Goal: Task Accomplishment & Management: Manage account settings

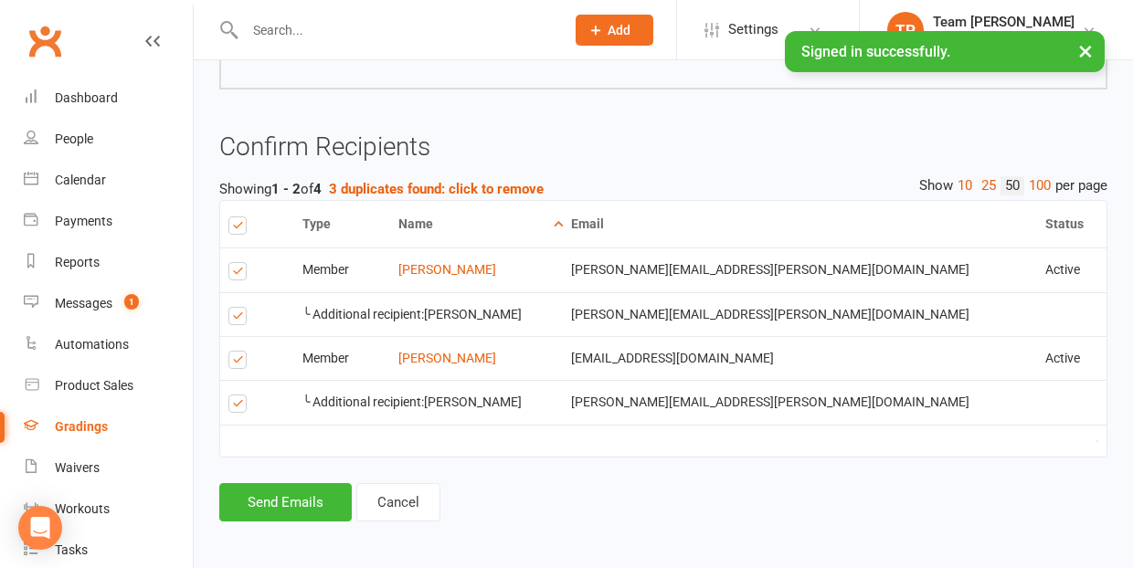
scroll to position [1581, 0]
click at [238, 319] on label at bounding box center [240, 319] width 25 height 0
click at [238, 308] on input "checkbox" at bounding box center [234, 308] width 12 height 0
click at [294, 499] on button "Send Emails" at bounding box center [285, 502] width 132 height 38
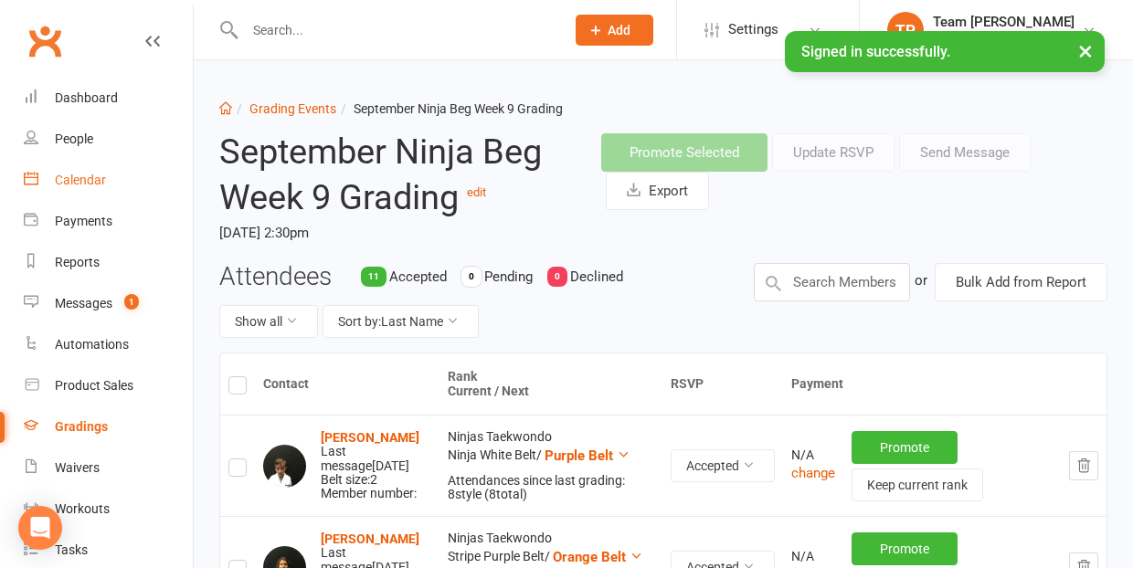
click at [84, 177] on div "Calendar" at bounding box center [80, 180] width 51 height 15
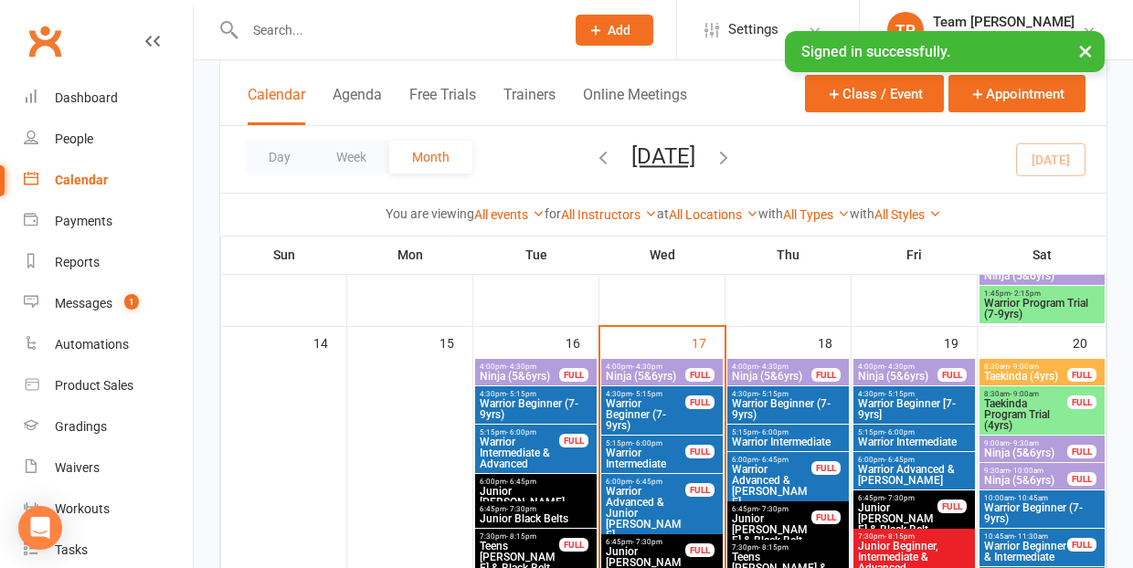
scroll to position [767, 0]
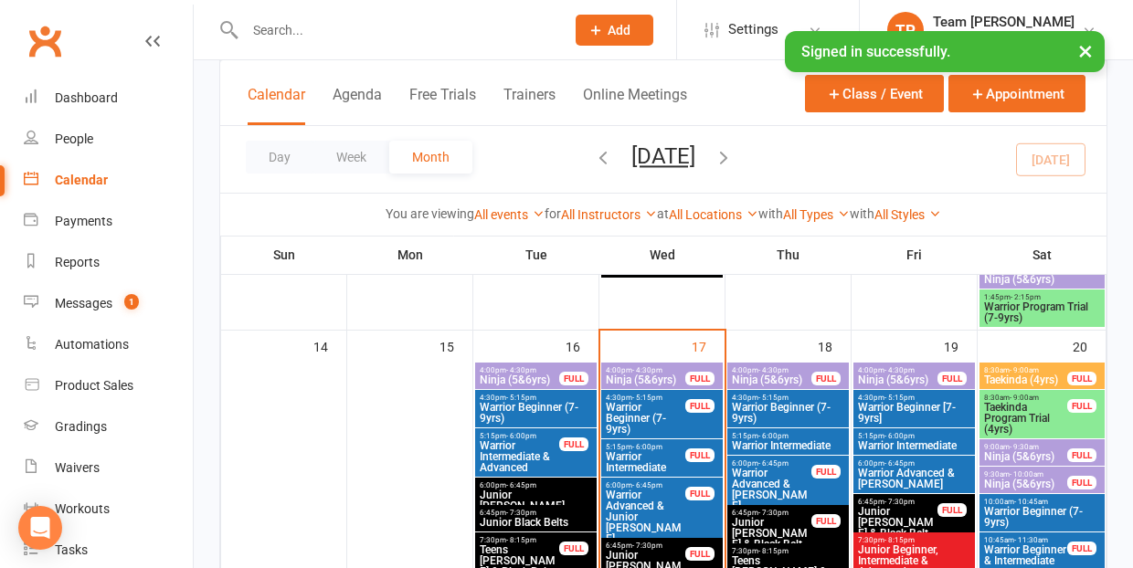
click at [768, 375] on span "Ninja (5&6yrs)" at bounding box center [771, 380] width 81 height 11
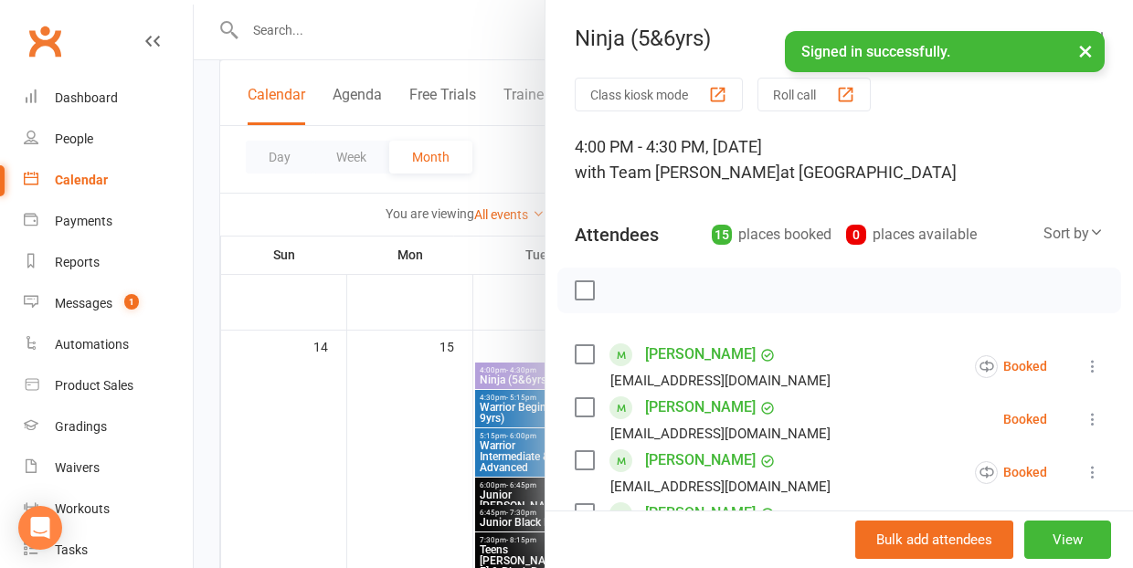
click at [850, 90] on div "button" at bounding box center [845, 94] width 19 height 19
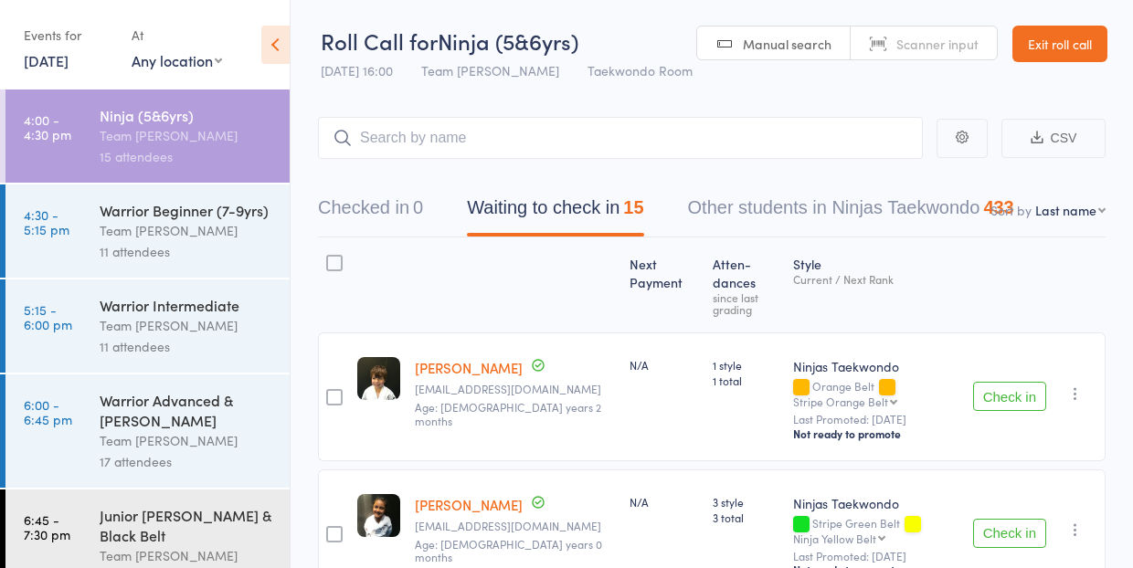
select select "10"
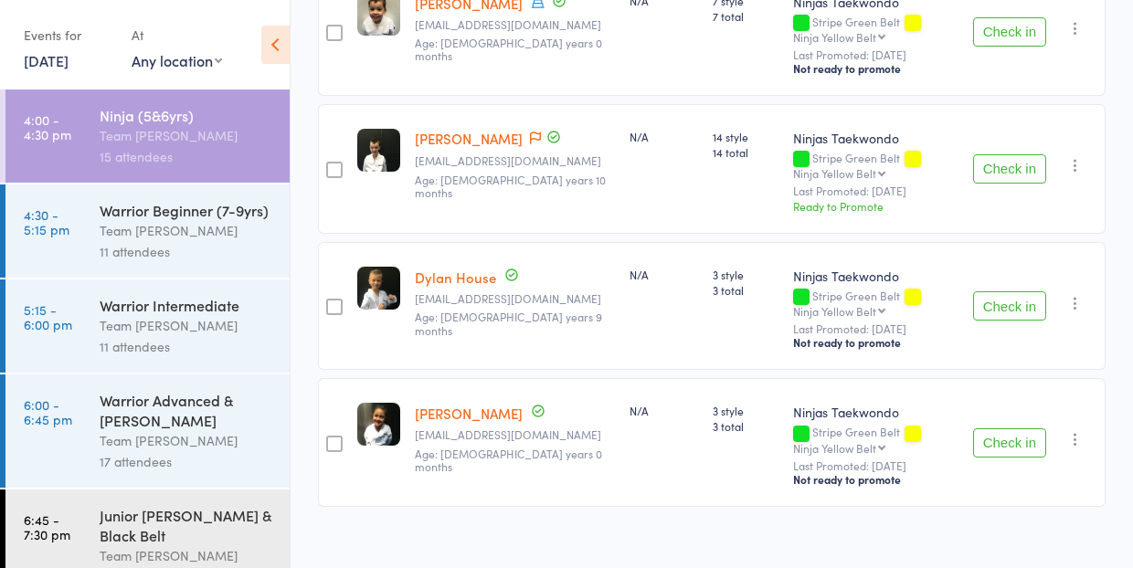
scroll to position [1869, 0]
click at [149, 235] on div "Team [PERSON_NAME]" at bounding box center [187, 230] width 174 height 21
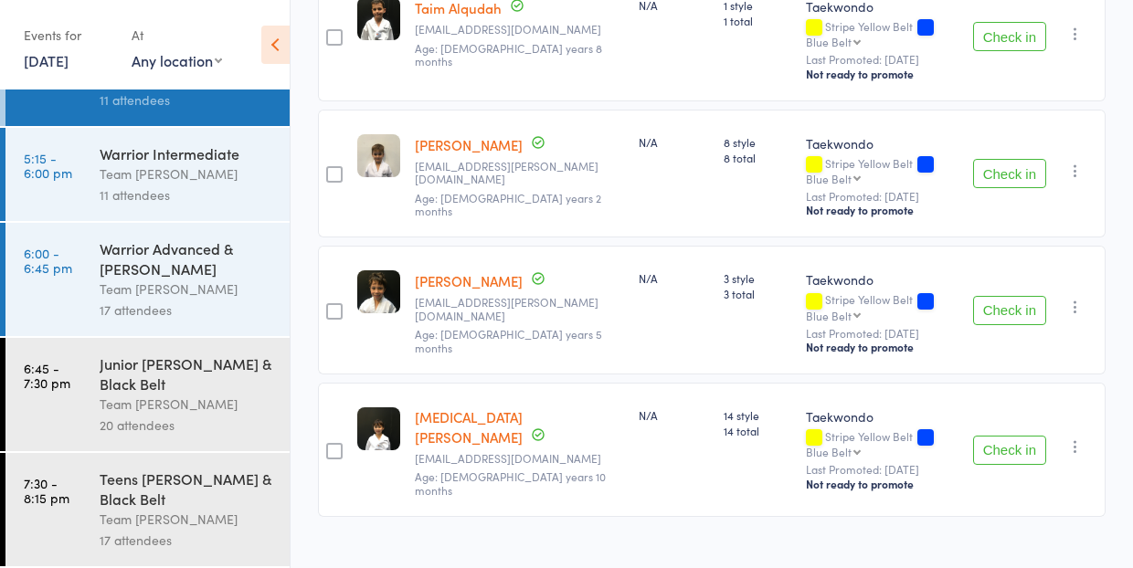
scroll to position [1316, 0]
click at [166, 173] on div "Team [PERSON_NAME]" at bounding box center [187, 174] width 174 height 21
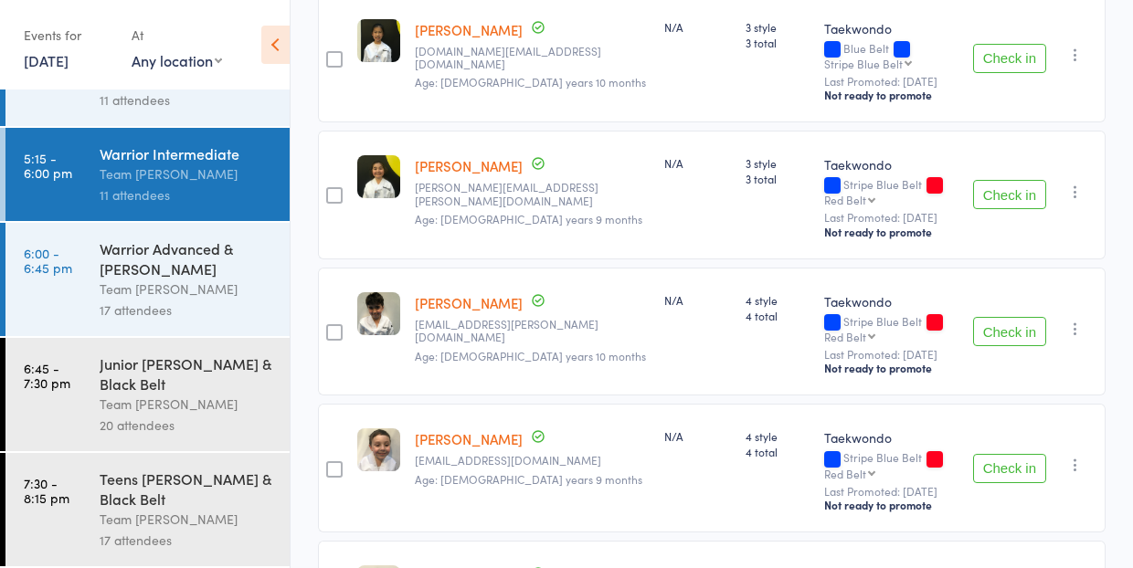
scroll to position [1167, 0]
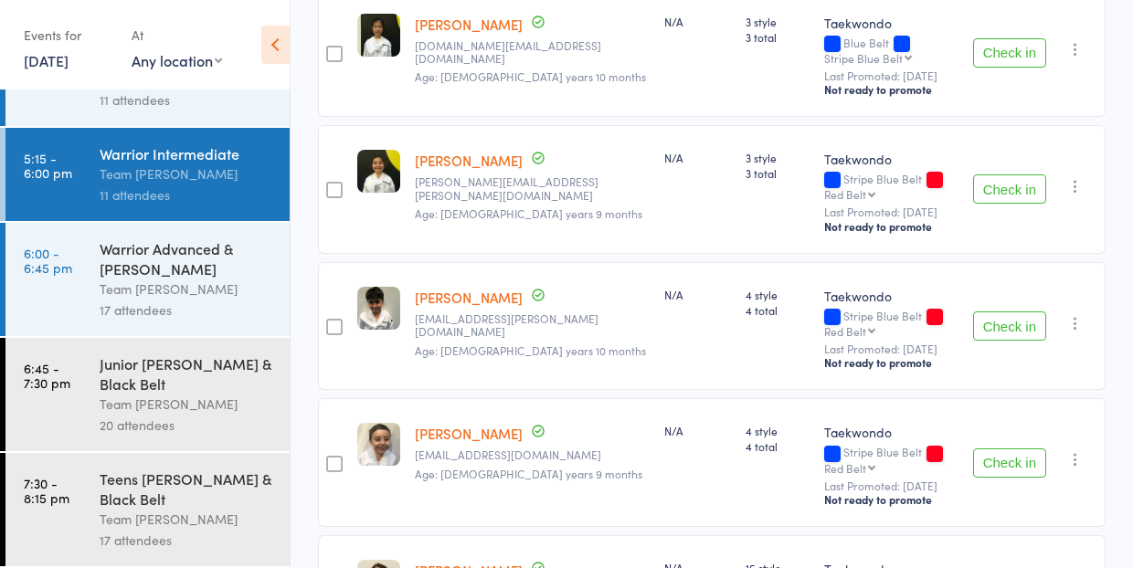
click at [1074, 314] on icon "button" at bounding box center [1075, 323] width 18 height 18
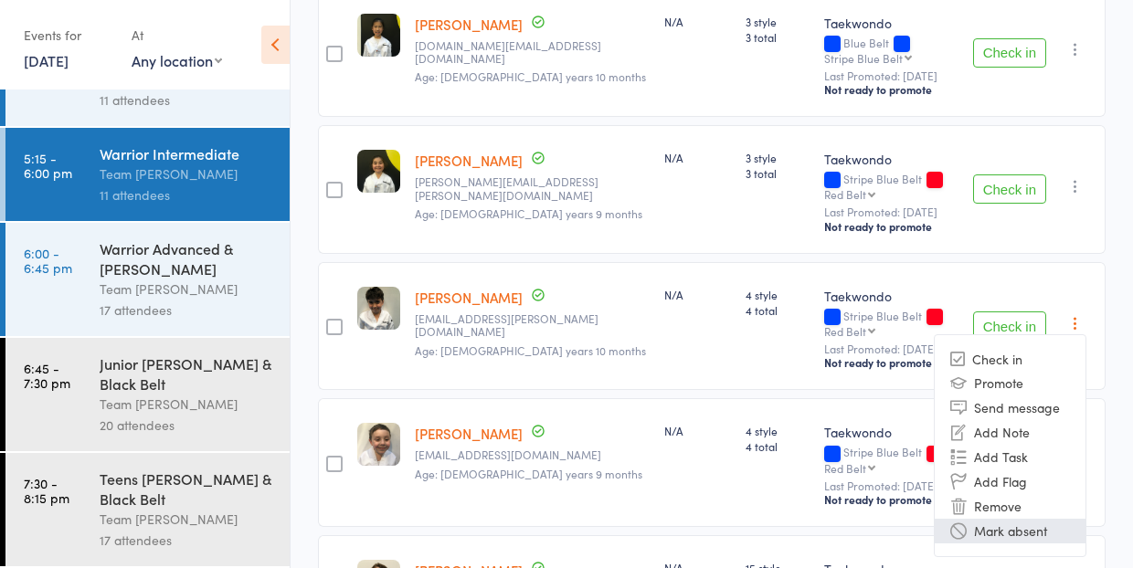
click at [1045, 519] on li "Mark absent" at bounding box center [1009, 531] width 151 height 25
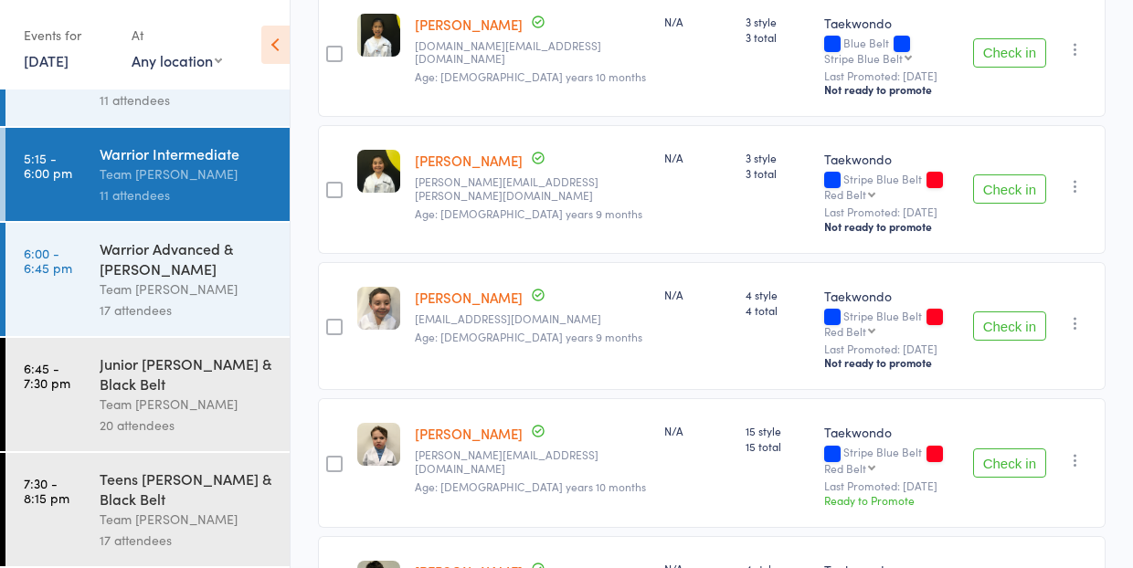
click at [1076, 451] on icon "button" at bounding box center [1075, 460] width 18 height 18
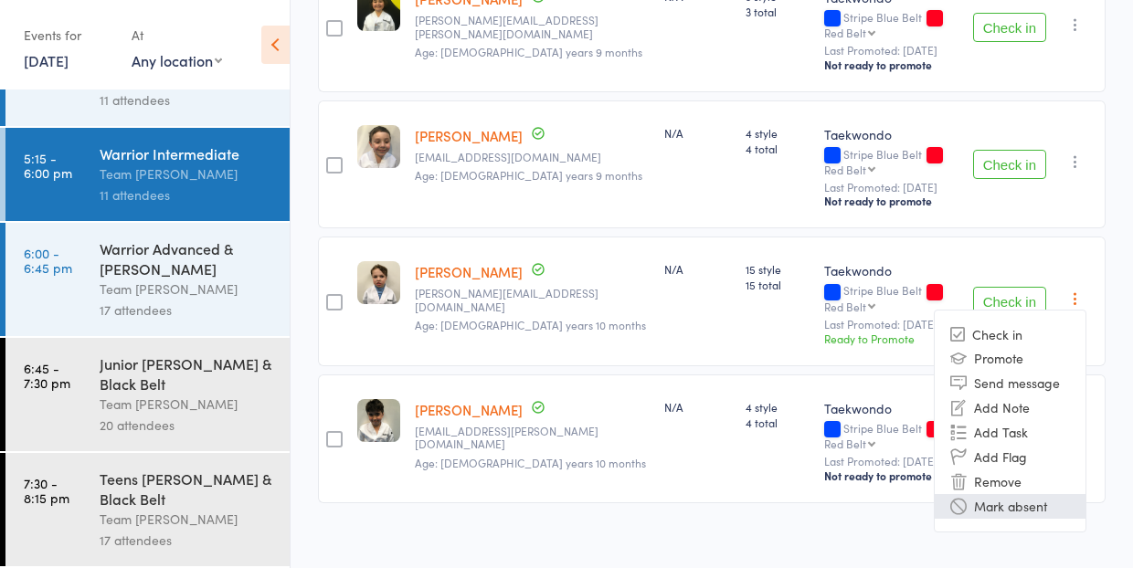
scroll to position [1328, 0]
click at [1029, 495] on li "Mark absent" at bounding box center [1009, 507] width 151 height 25
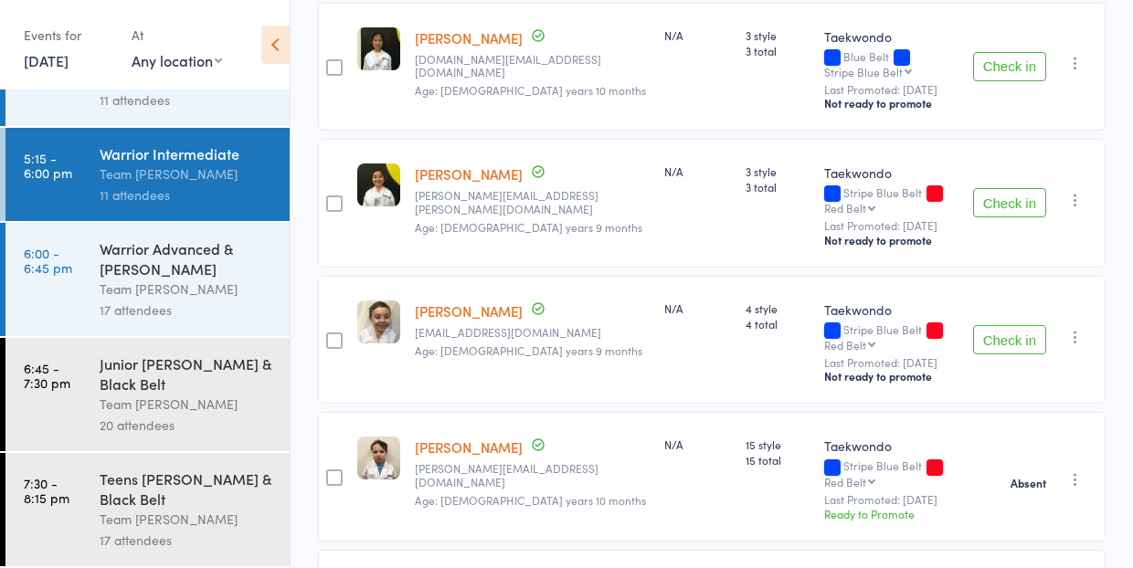
scroll to position [1167, 0]
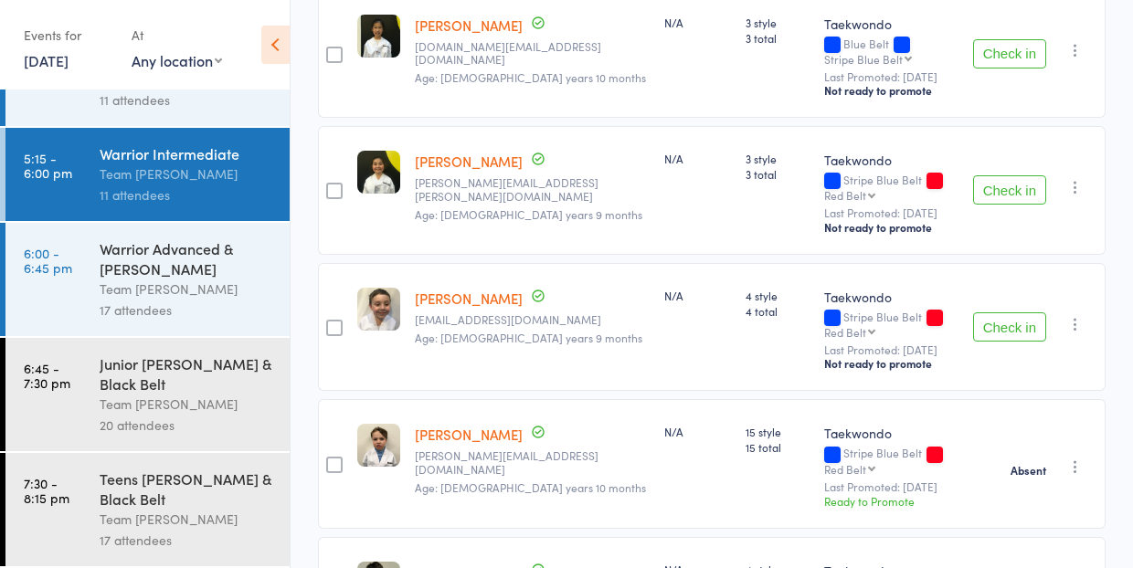
click at [210, 298] on div "Team [PERSON_NAME]" at bounding box center [187, 289] width 174 height 21
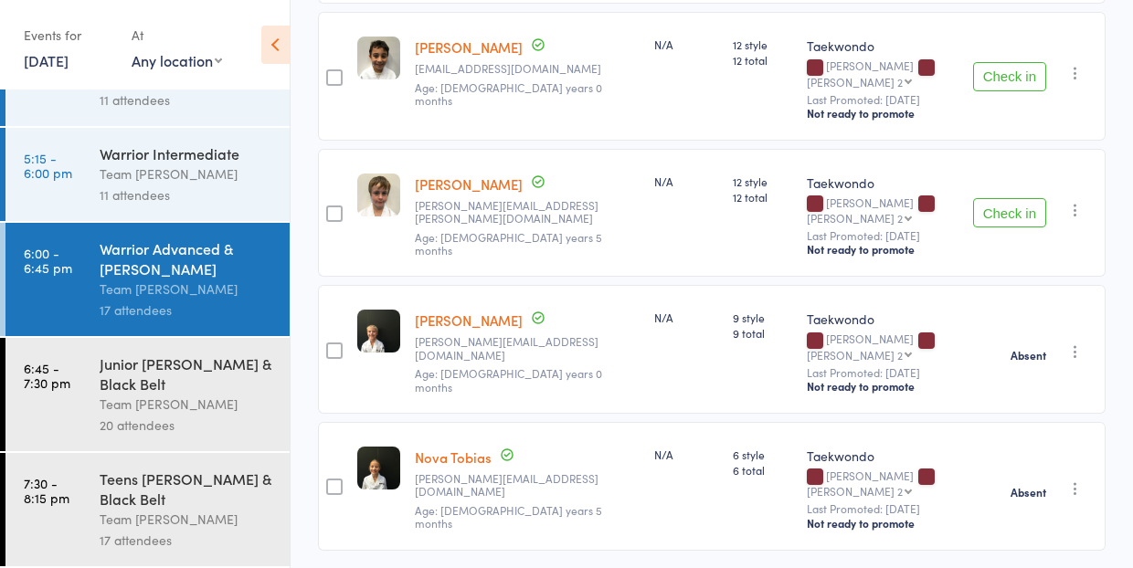
scroll to position [2140, 0]
click at [172, 403] on div "Team [PERSON_NAME]" at bounding box center [187, 404] width 174 height 21
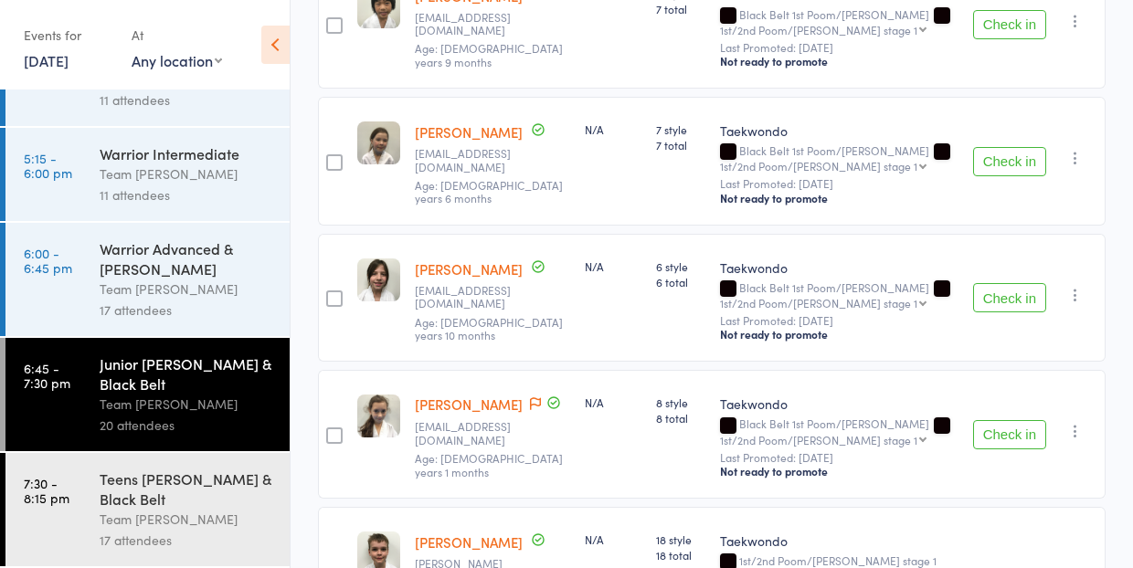
scroll to position [152, 0]
click at [132, 501] on div "Teens [PERSON_NAME] & Black Belt" at bounding box center [187, 489] width 174 height 40
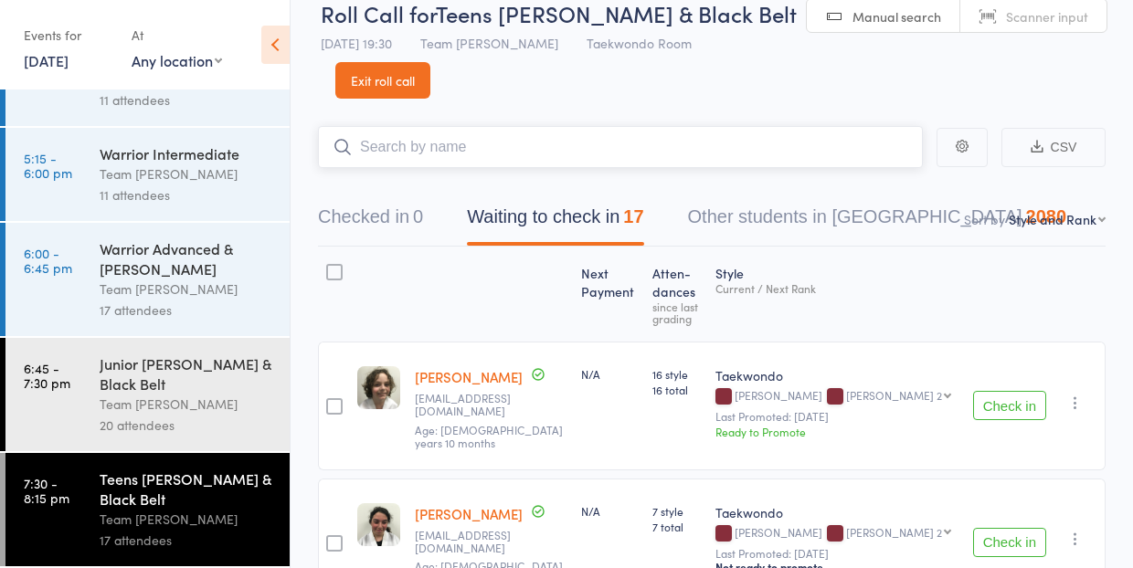
scroll to position [37, 0]
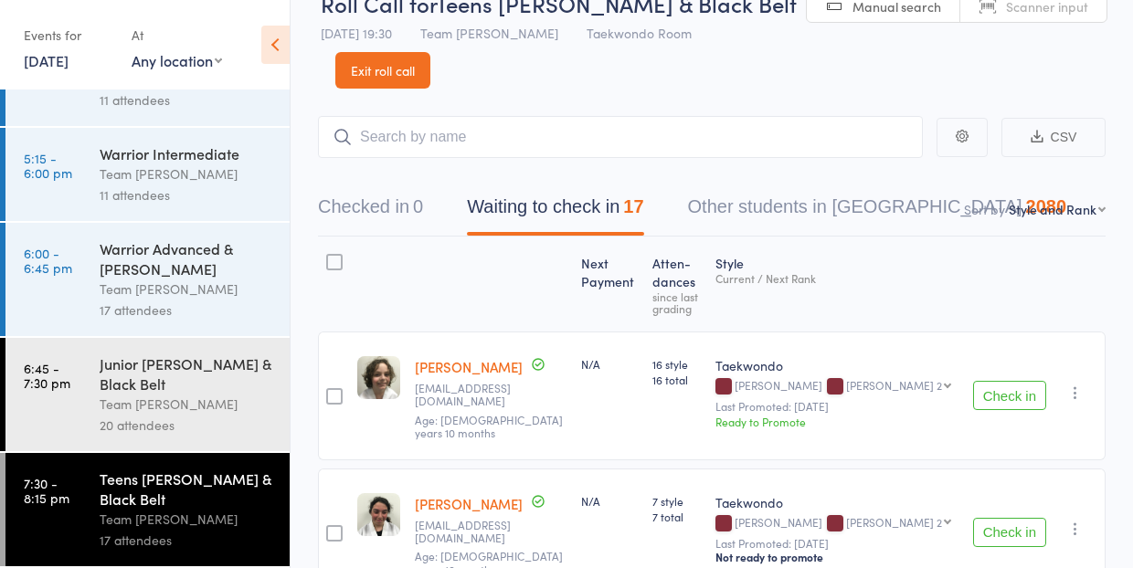
click at [180, 480] on div "Teens [PERSON_NAME] & Black Belt" at bounding box center [187, 489] width 174 height 40
click at [1076, 520] on icon "button" at bounding box center [1075, 529] width 18 height 18
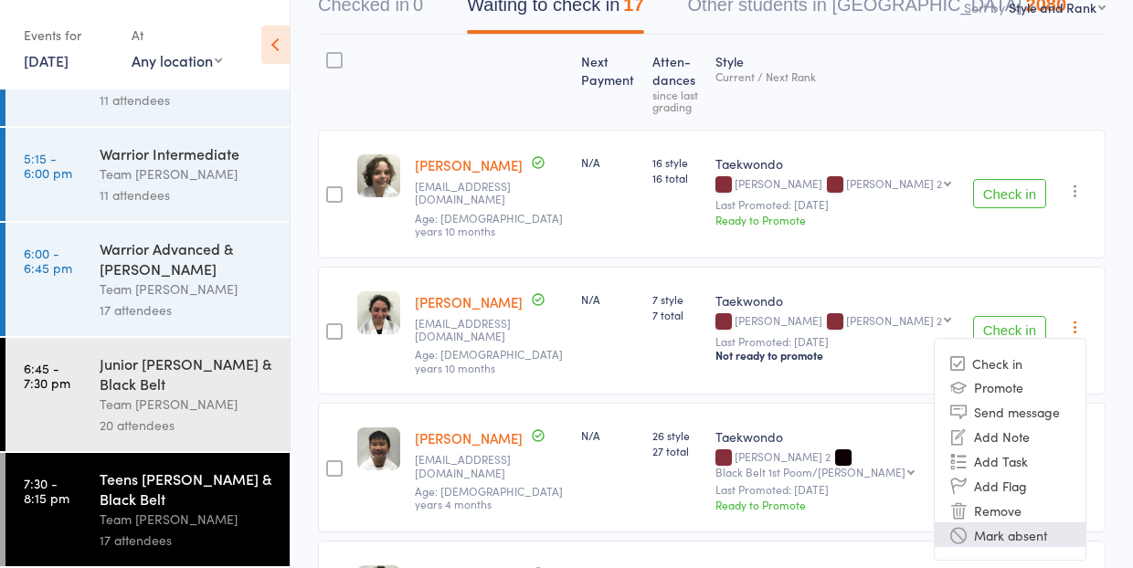
scroll to position [248, 0]
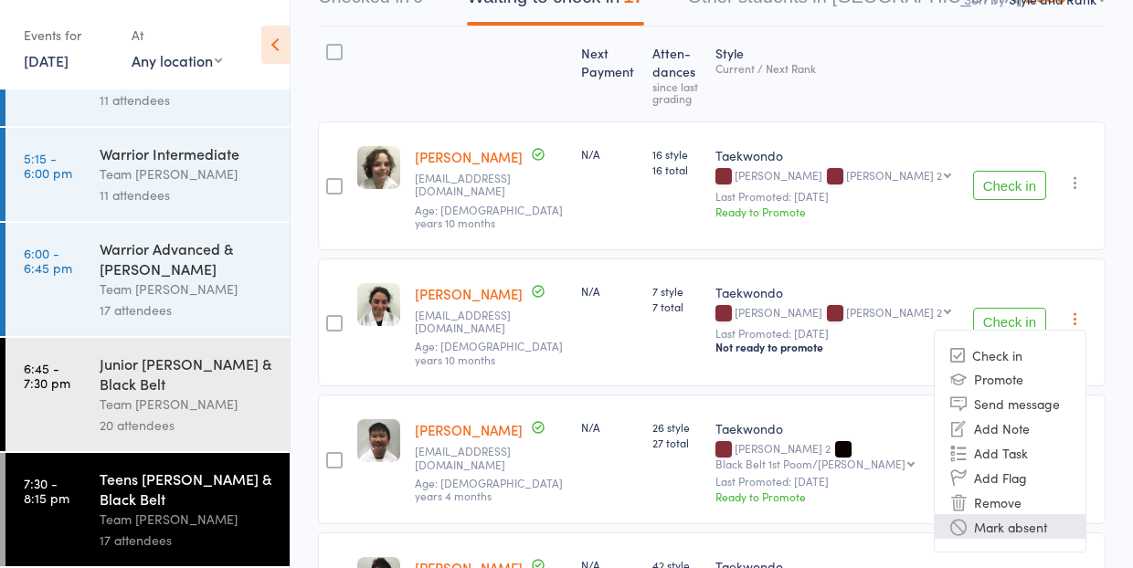
click at [1044, 514] on li "Mark absent" at bounding box center [1009, 526] width 151 height 25
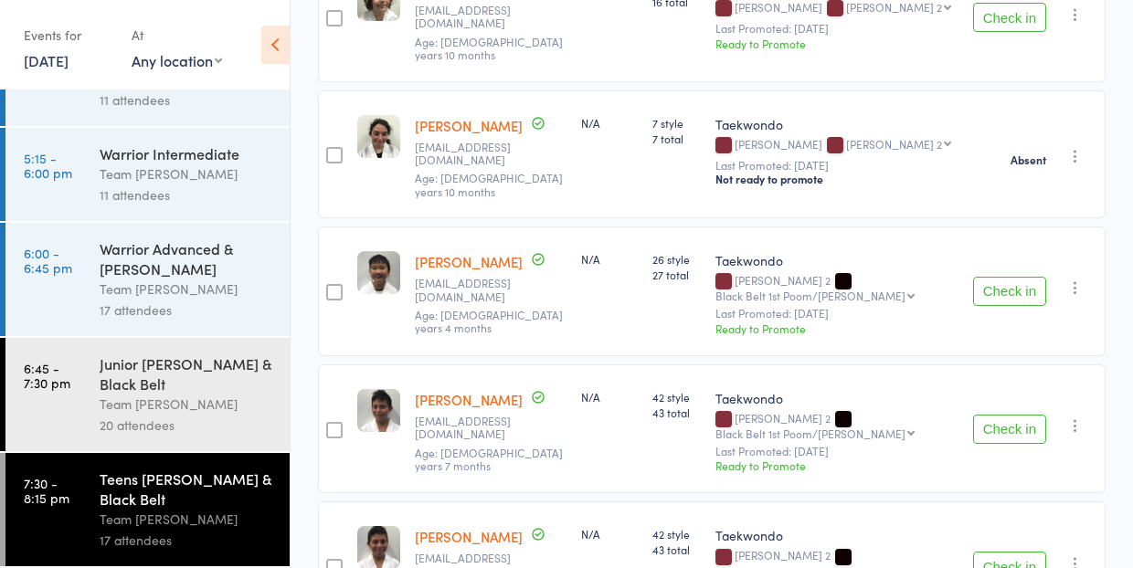
scroll to position [434, 0]
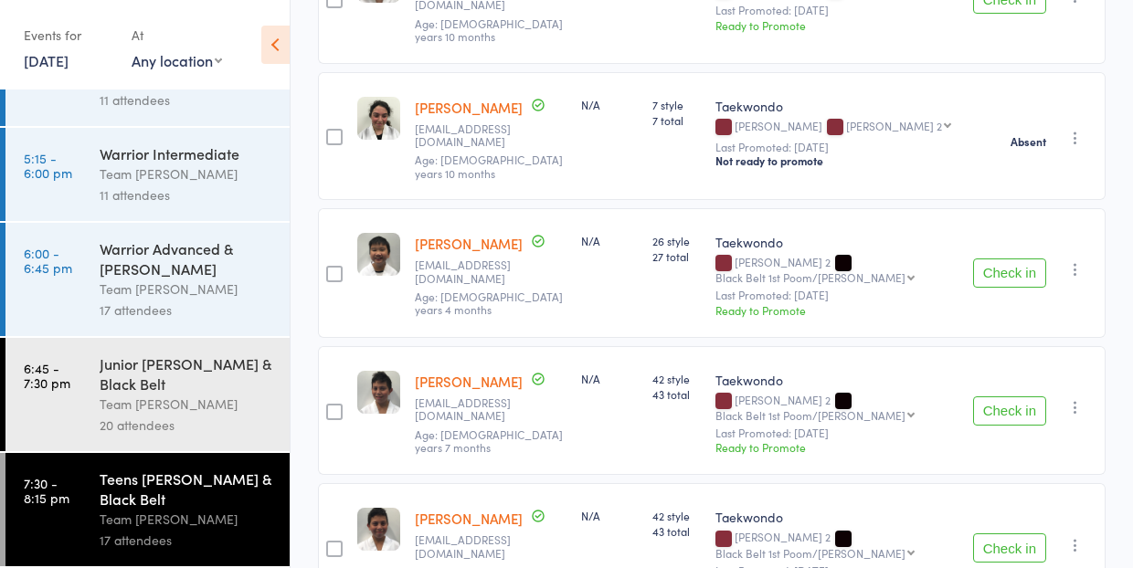
click at [1074, 398] on icon "button" at bounding box center [1075, 407] width 18 height 18
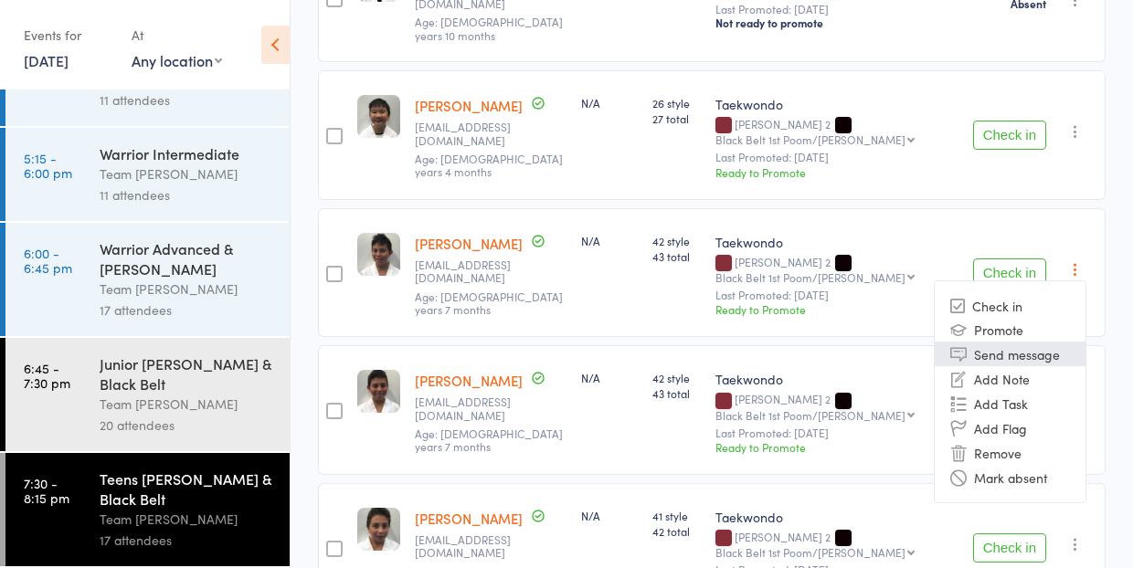
scroll to position [575, 0]
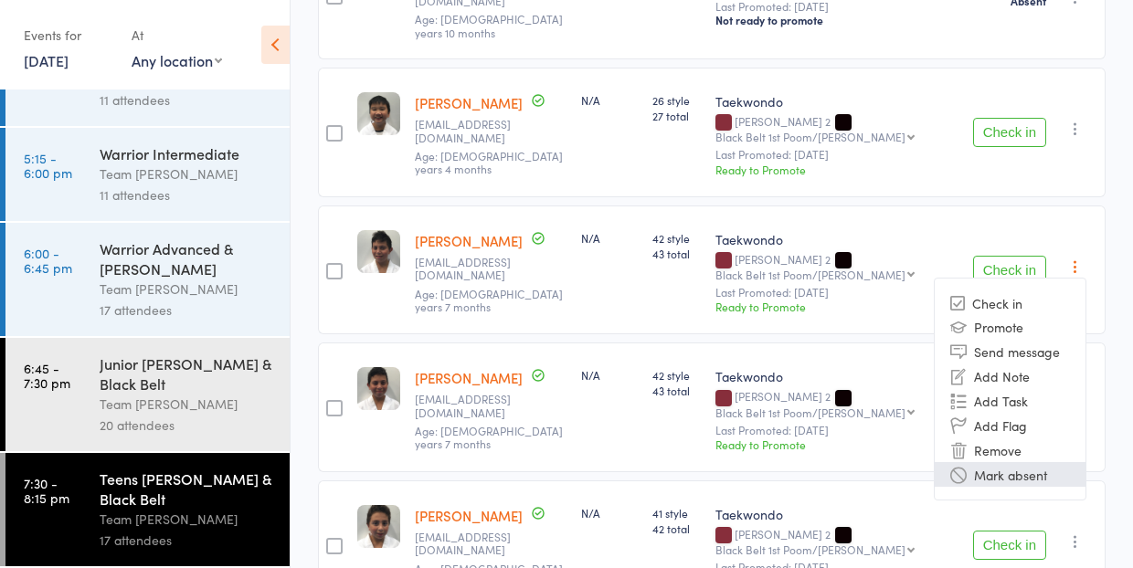
click at [1045, 462] on li "Mark absent" at bounding box center [1009, 474] width 151 height 25
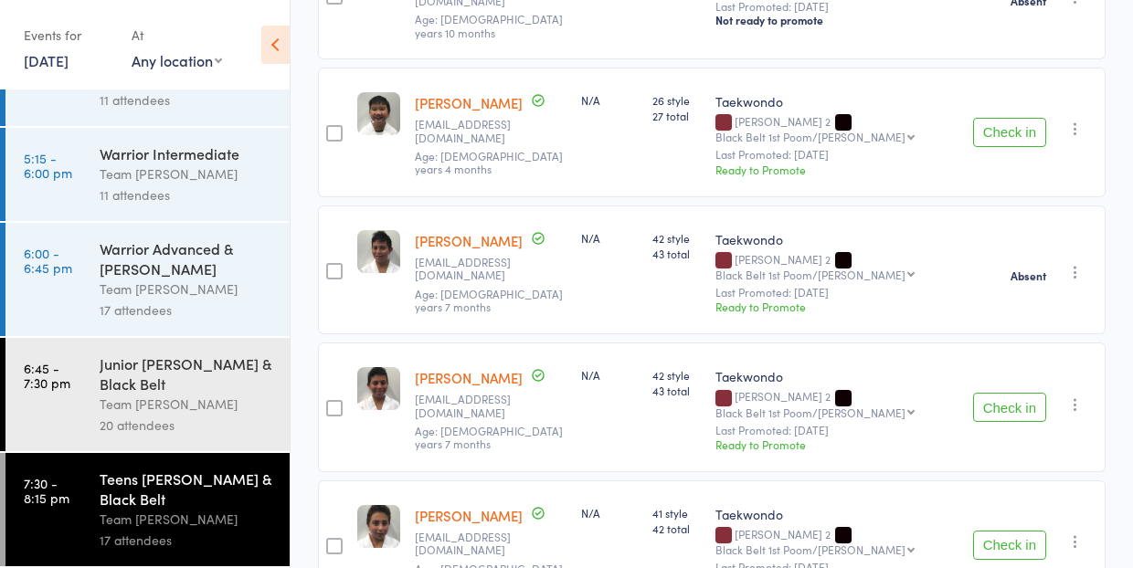
click at [1075, 396] on icon "button" at bounding box center [1075, 405] width 18 height 18
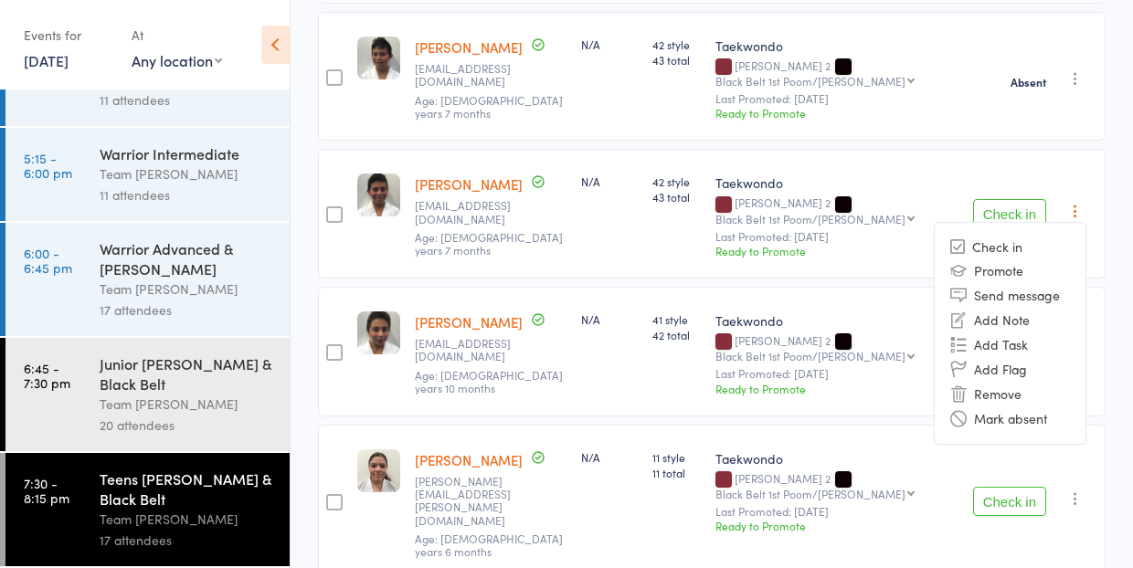
scroll to position [785, 0]
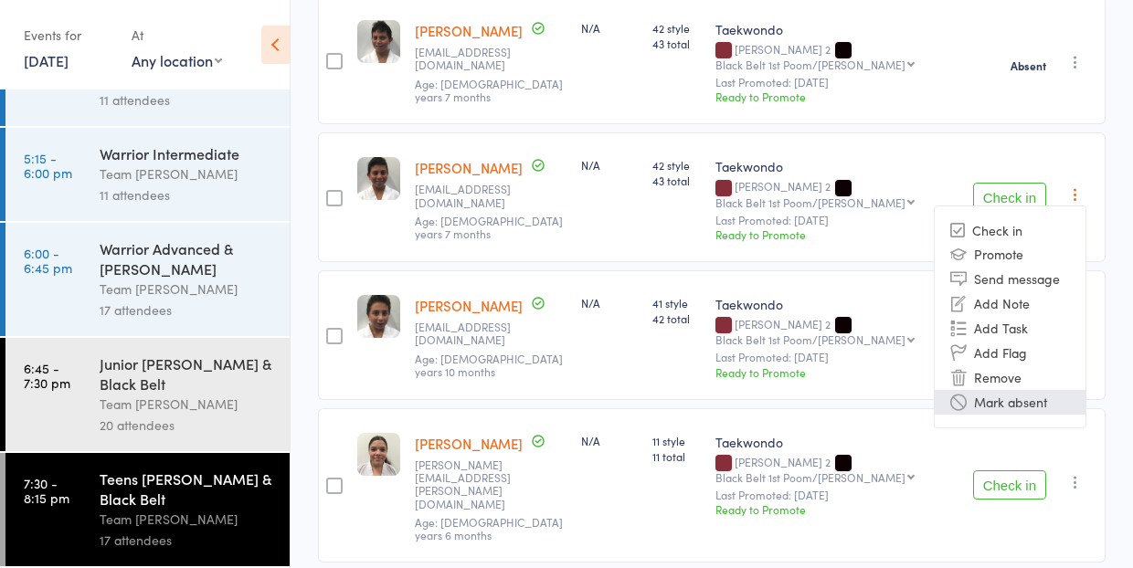
click at [1034, 390] on li "Mark absent" at bounding box center [1009, 402] width 151 height 25
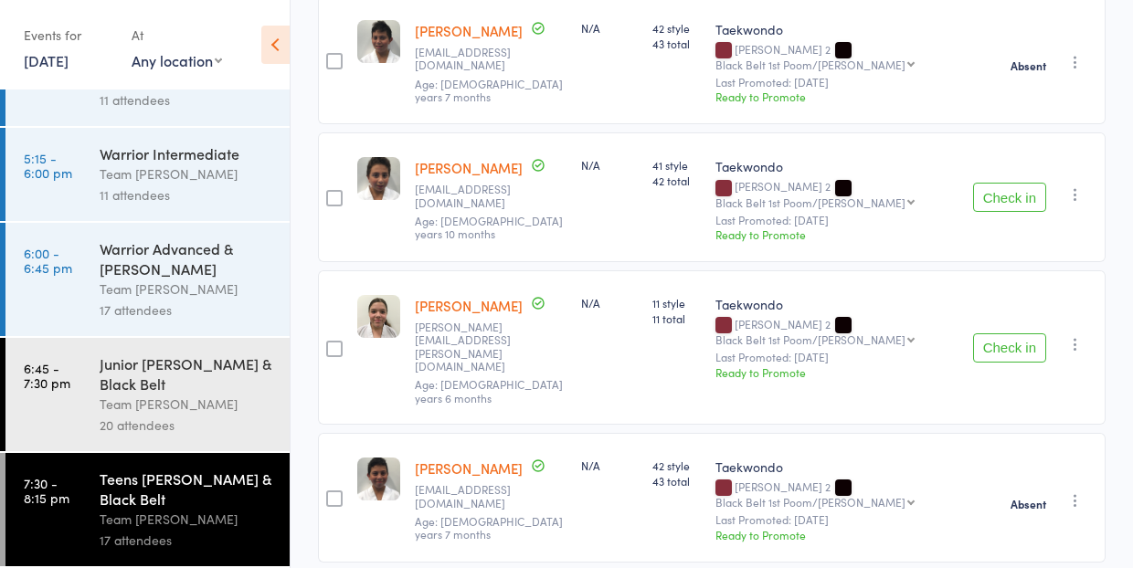
click at [1076, 185] on icon "button" at bounding box center [1075, 194] width 18 height 18
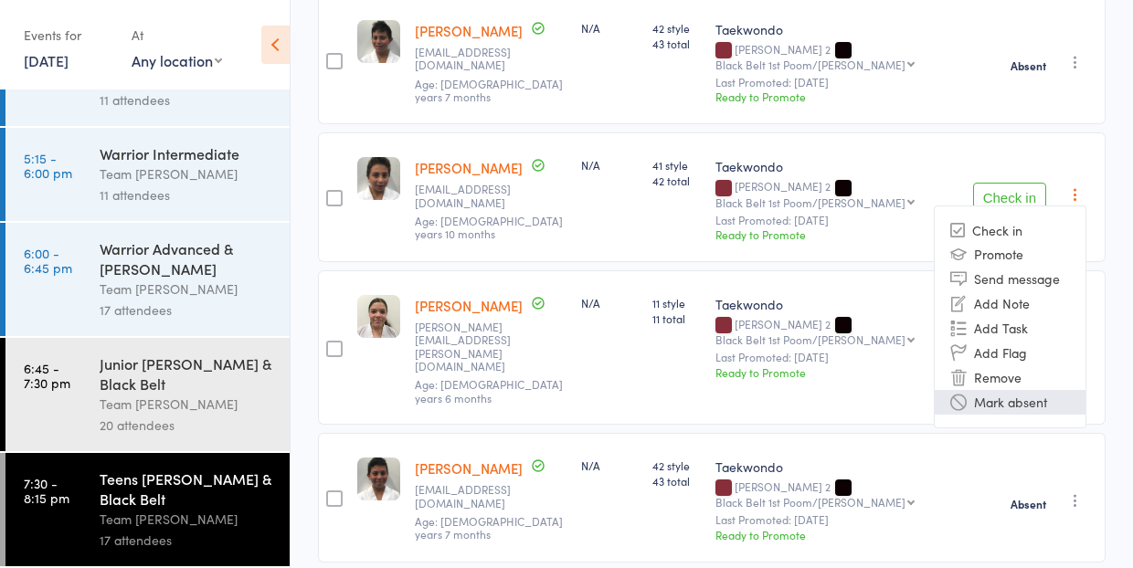
click at [1029, 390] on li "Mark absent" at bounding box center [1009, 402] width 151 height 25
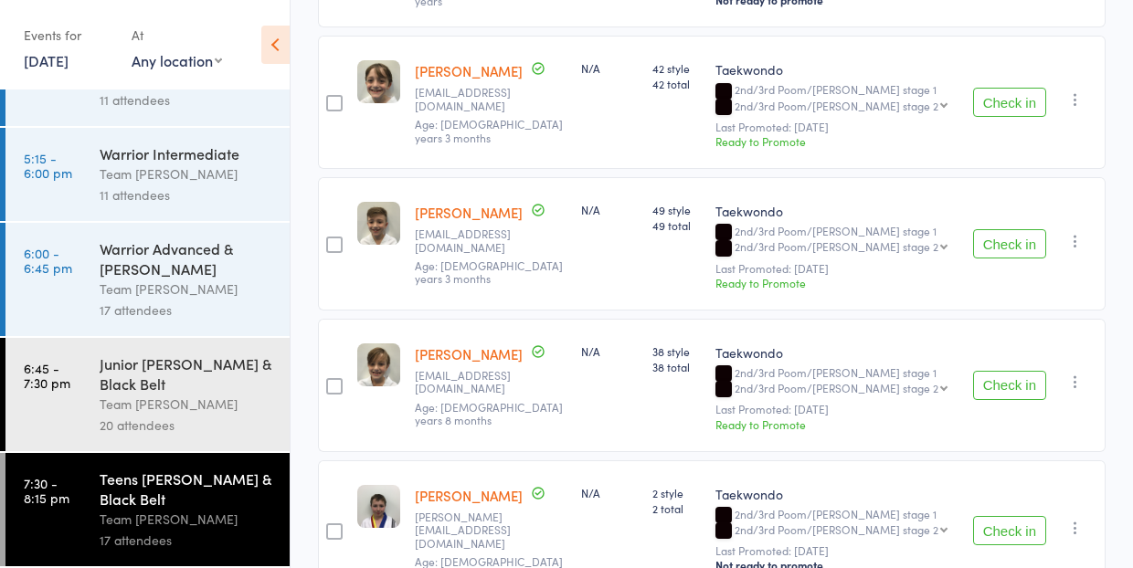
scroll to position [1495, 0]
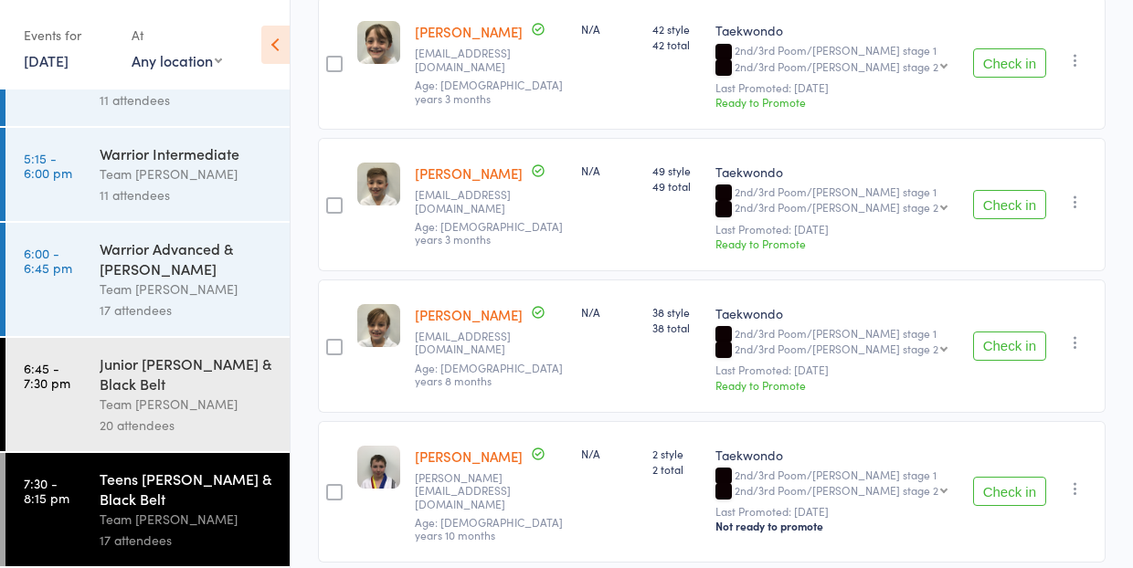
click at [1076, 333] on icon "button" at bounding box center [1075, 342] width 18 height 18
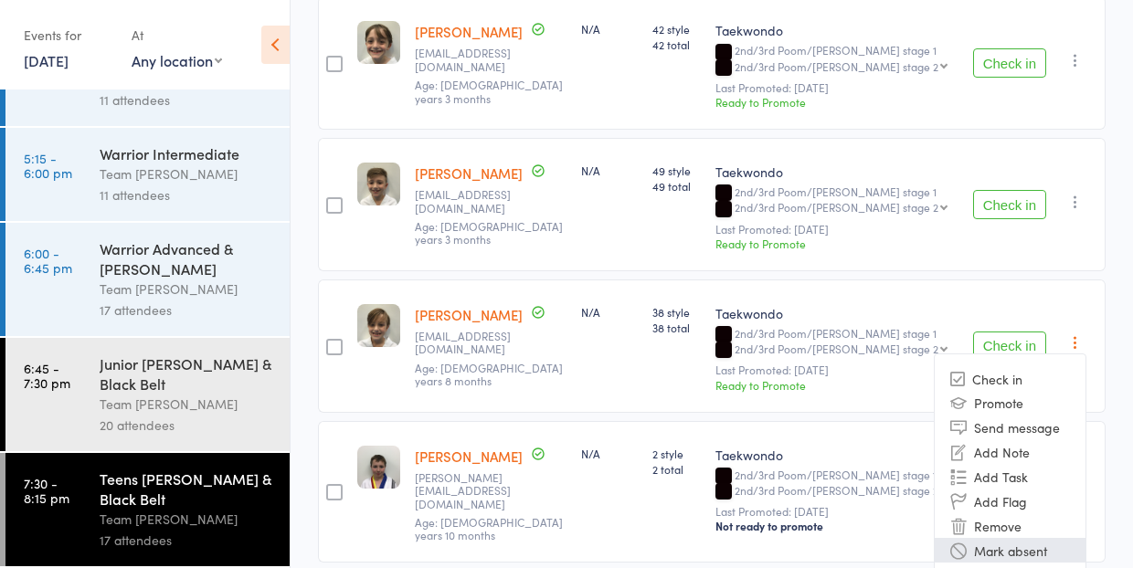
click at [1045, 538] on li "Mark absent" at bounding box center [1009, 550] width 151 height 25
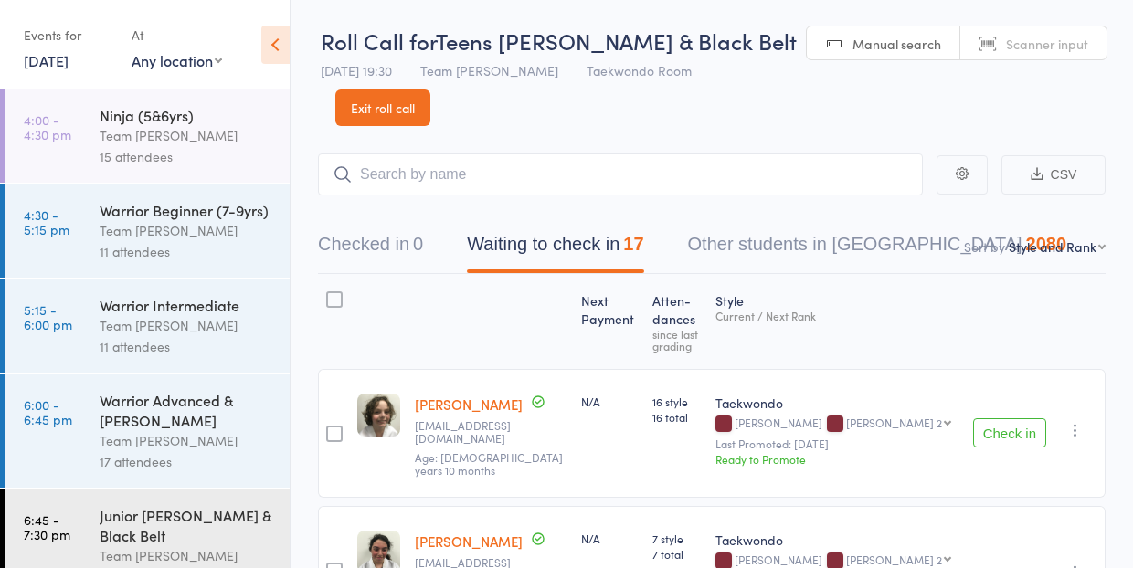
scroll to position [0, 0]
click at [98, 129] on link "4:00 - 4:30 pm Ninja (5&6yrs) Team Carlo Preston 15 attendees" at bounding box center [147, 136] width 284 height 93
